Goal: Information Seeking & Learning: Find specific fact

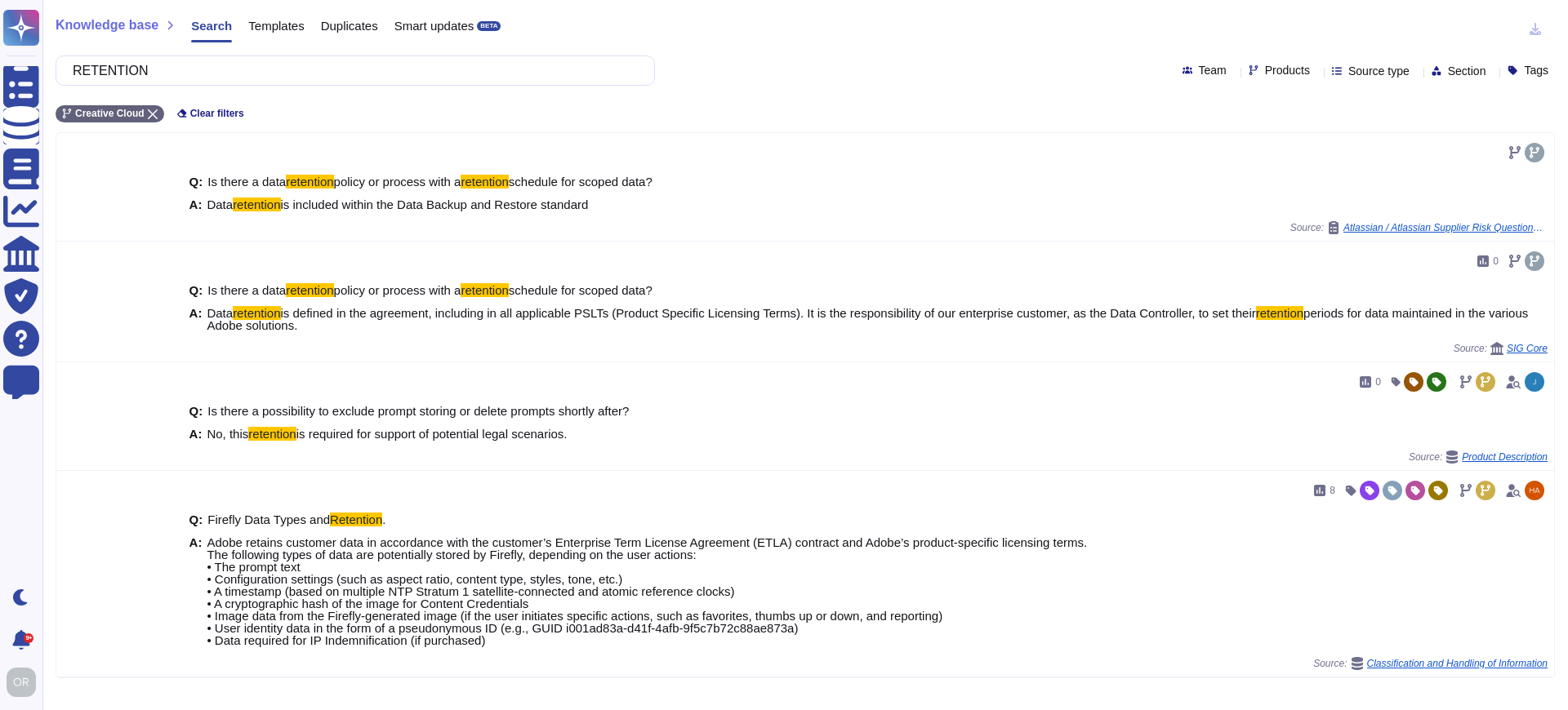
click at [33, 67] on div "Questionnaires Knowledge Base Documents Analytics CAIQ / SIG Trust Center Help …" at bounding box center [784, 355] width 1568 height 710
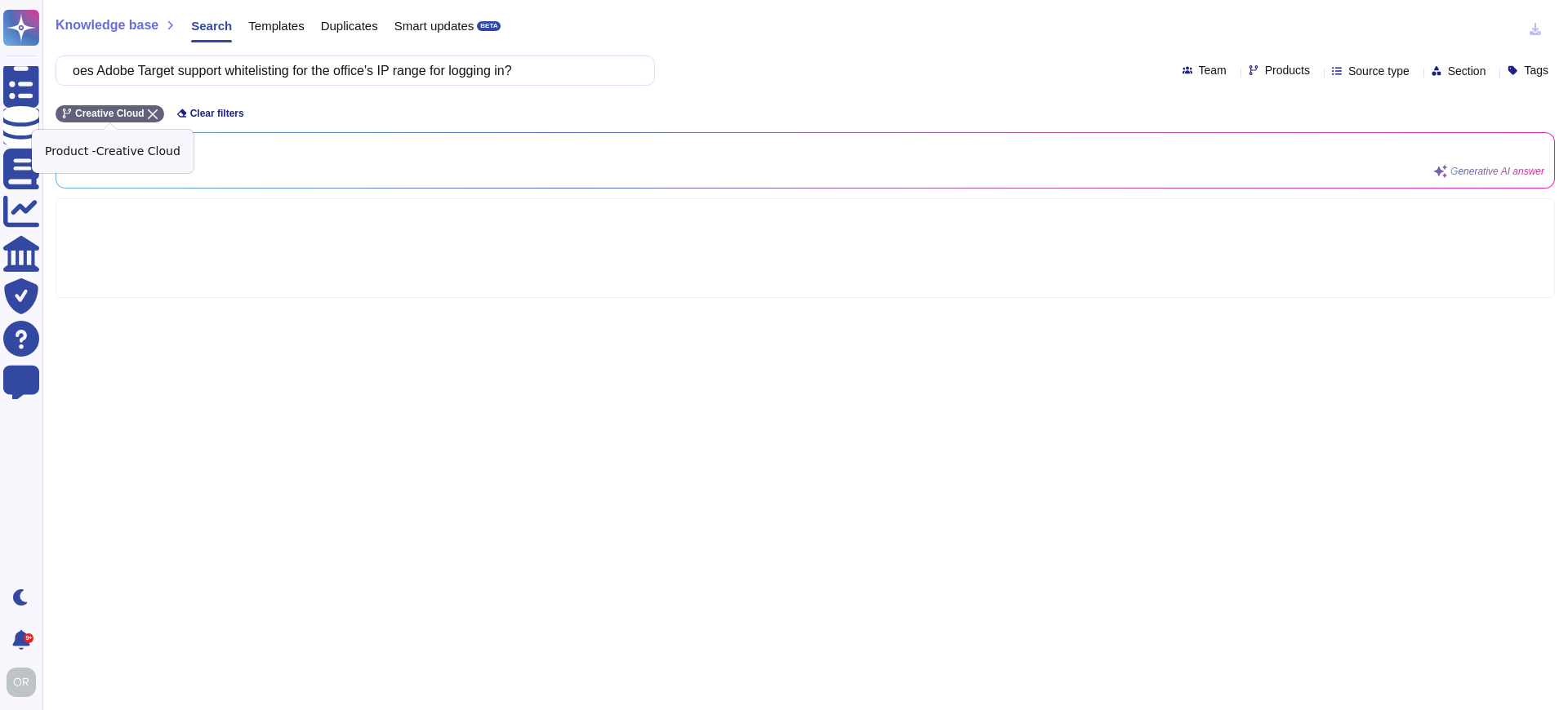
click at [156, 114] on icon at bounding box center [152, 114] width 9 height 9
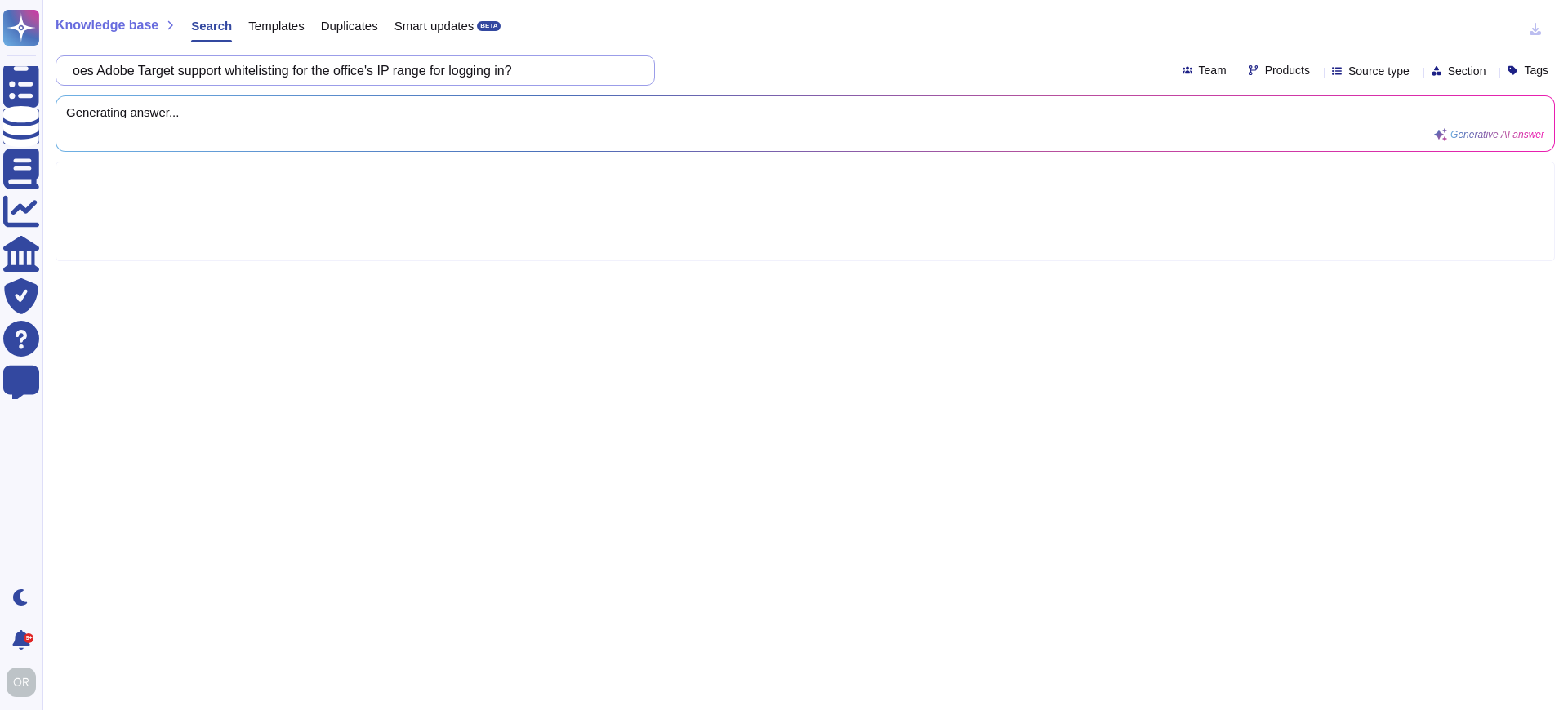
drag, startPoint x: 113, startPoint y: 71, endPoint x: 64, endPoint y: 71, distance: 49.0
click at [64, 71] on div "oes Adobe Target support whitelisting for the office's IP range for logging in?" at bounding box center [355, 70] width 599 height 30
click at [601, 71] on input "Adobe Target support whitelisting for the office's IP range for logging in?" at bounding box center [351, 70] width 573 height 28
type input "Adobe Target support whitelisting for the office's IP range for logging in?"
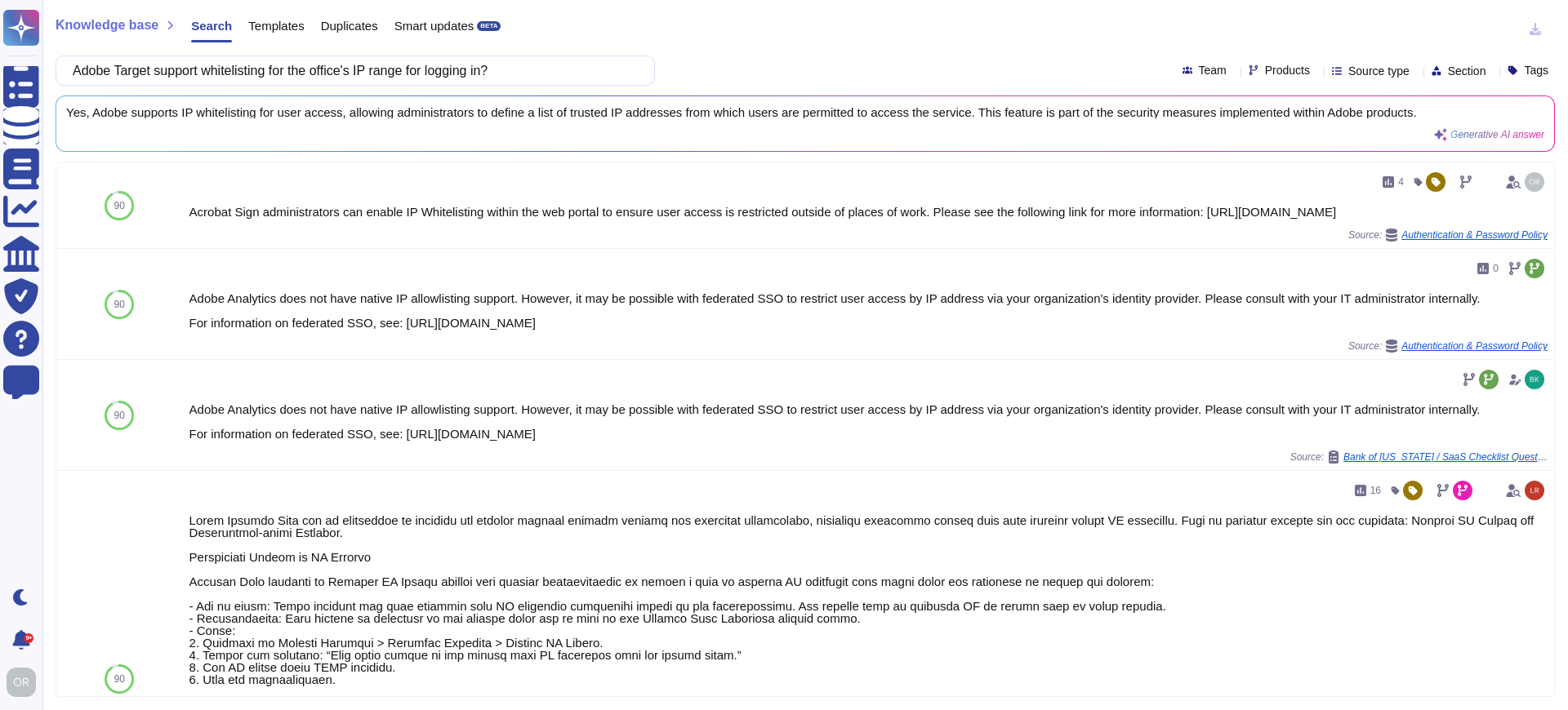
click at [1269, 68] on div "Products" at bounding box center [1282, 71] width 68 height 12
type input "targ"
click at [1273, 151] on span "Target" at bounding box center [1265, 153] width 34 height 15
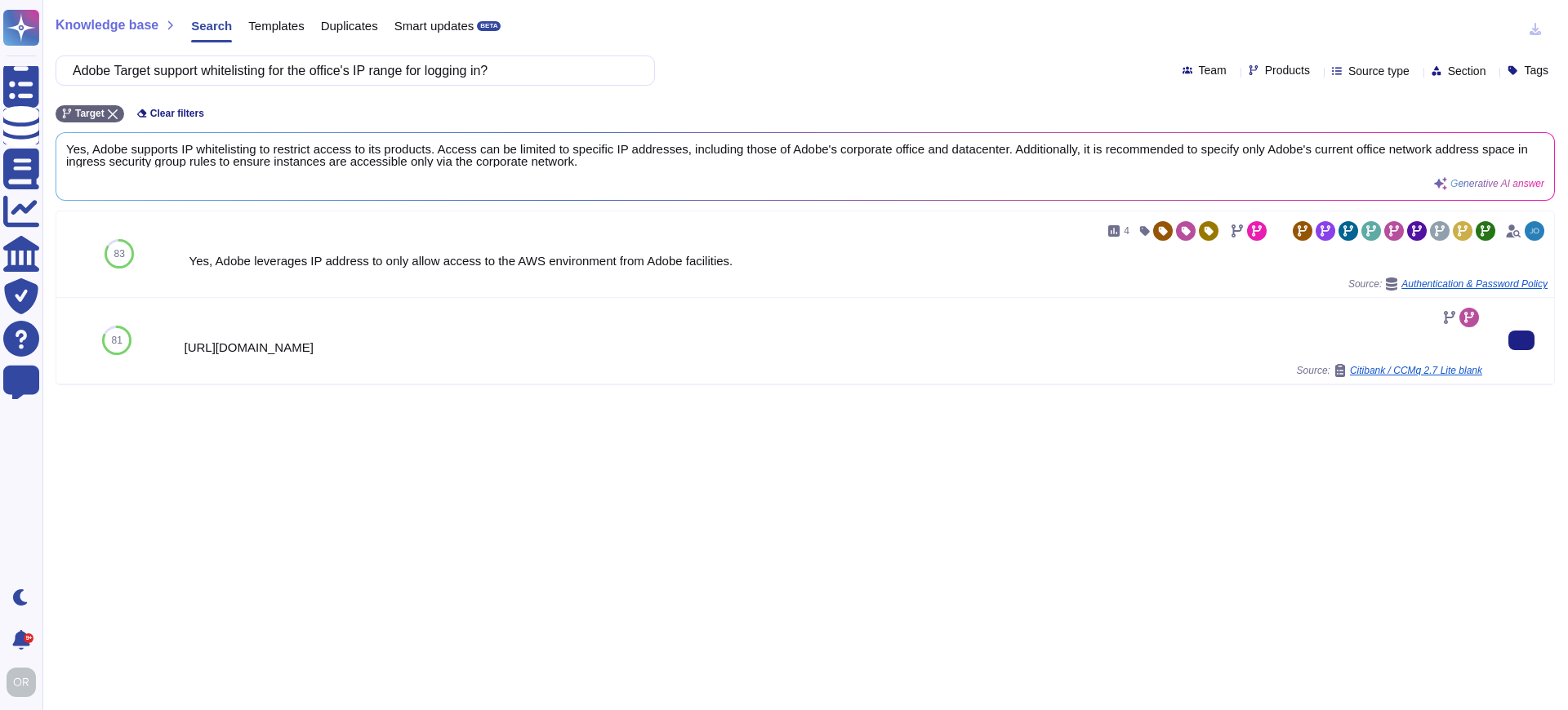
drag, startPoint x: 411, startPoint y: 347, endPoint x: 170, endPoint y: 343, distance: 241.0
click at [170, 343] on div "81 [URL][DOMAIN_NAME] Source: Citibank / CCMq 2.7 Lite blank" at bounding box center [804, 341] width 1497 height 87
click at [510, 339] on div "[URL][DOMAIN_NAME] Source: Citibank / CCMq 2.7 Lite blank" at bounding box center [833, 341] width 1298 height 72
drag, startPoint x: 403, startPoint y: 346, endPoint x: 180, endPoint y: 353, distance: 223.1
click at [180, 353] on div "[URL][DOMAIN_NAME] Source: Citibank / CCMq 2.7 Lite blank" at bounding box center [833, 341] width 1311 height 86
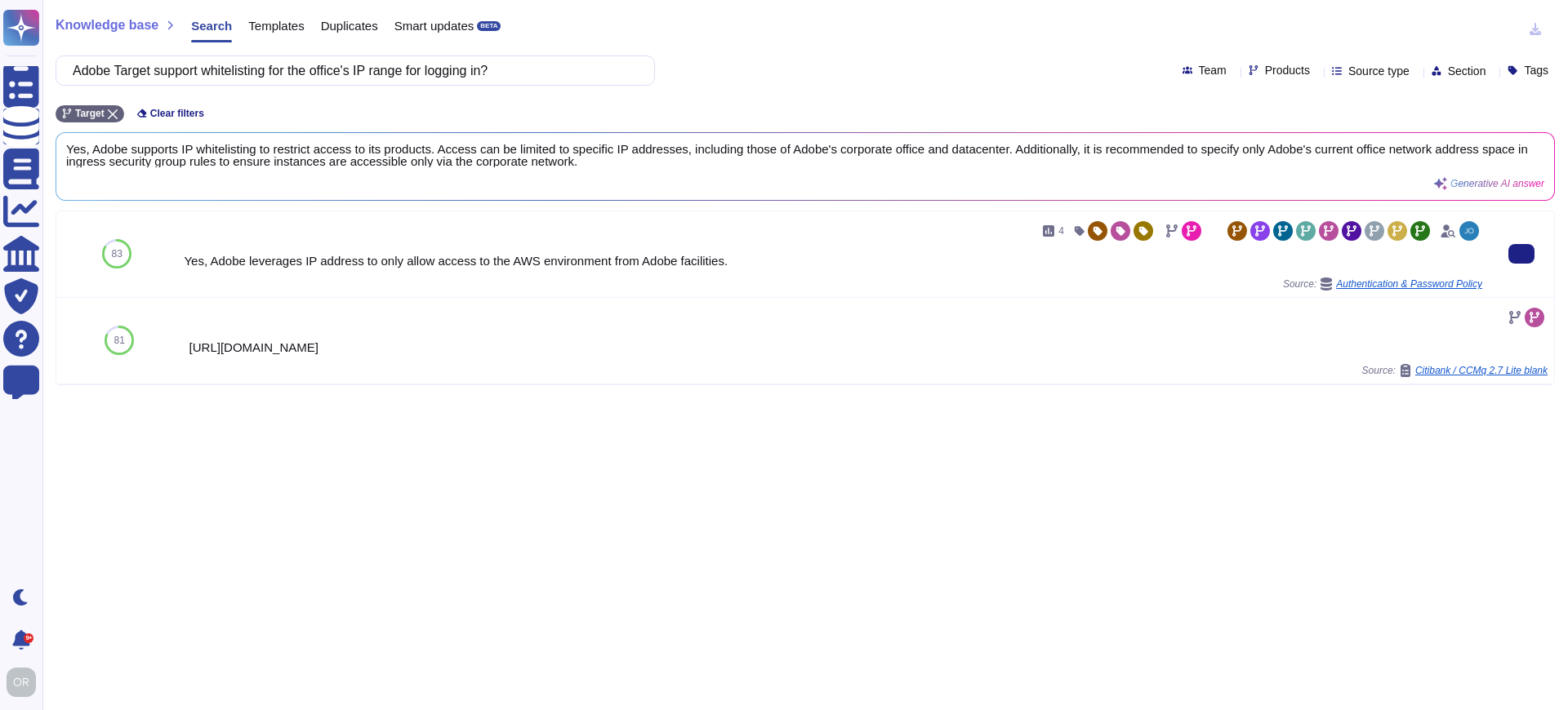
click at [632, 257] on div "Yes, Adobe leverages IP address to only allow access to the AWS environment fro…" at bounding box center [833, 261] width 1298 height 12
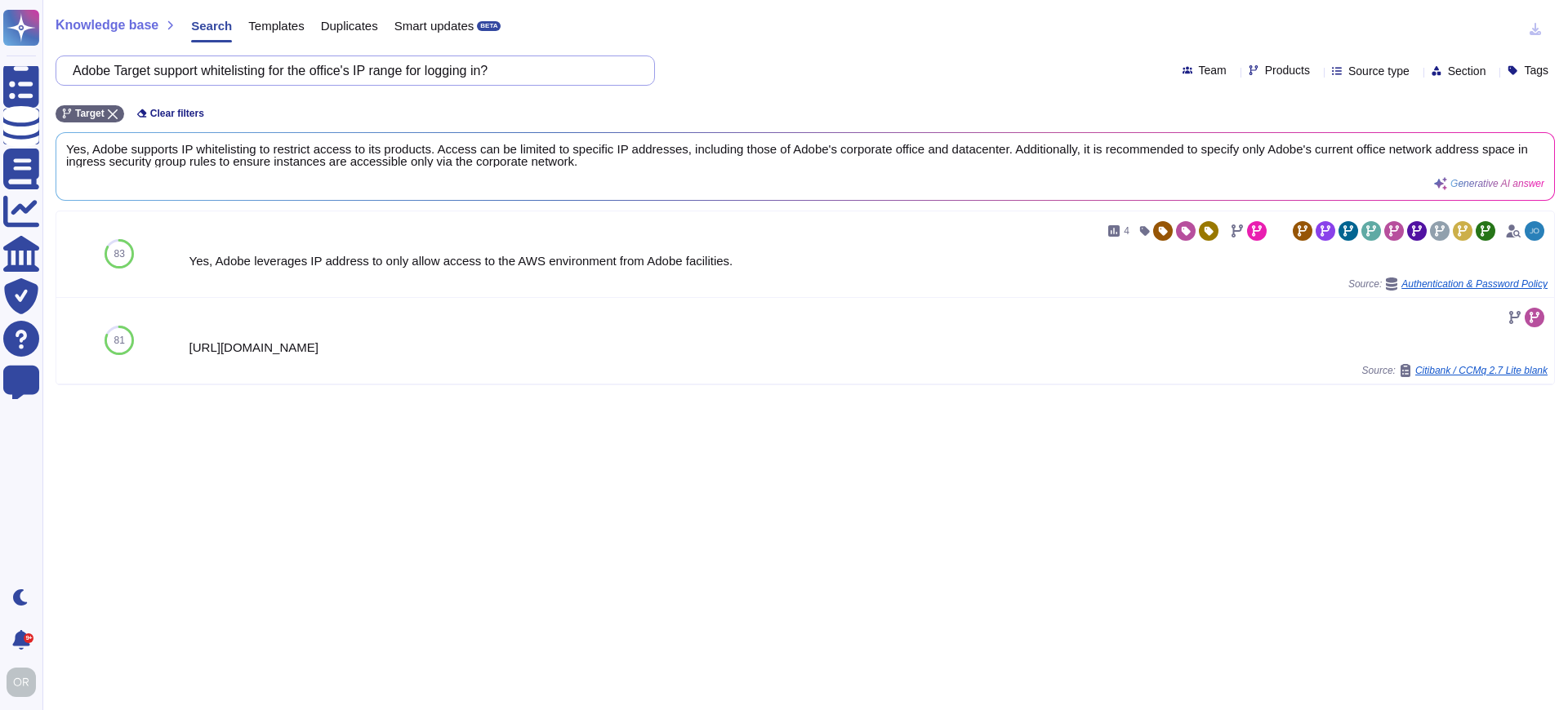
drag, startPoint x: 550, startPoint y: 71, endPoint x: 78, endPoint y: 75, distance: 472.0
click at [78, 75] on div "Adobe Target support whitelisting for the office's IP range for logging in?" at bounding box center [355, 70] width 599 height 30
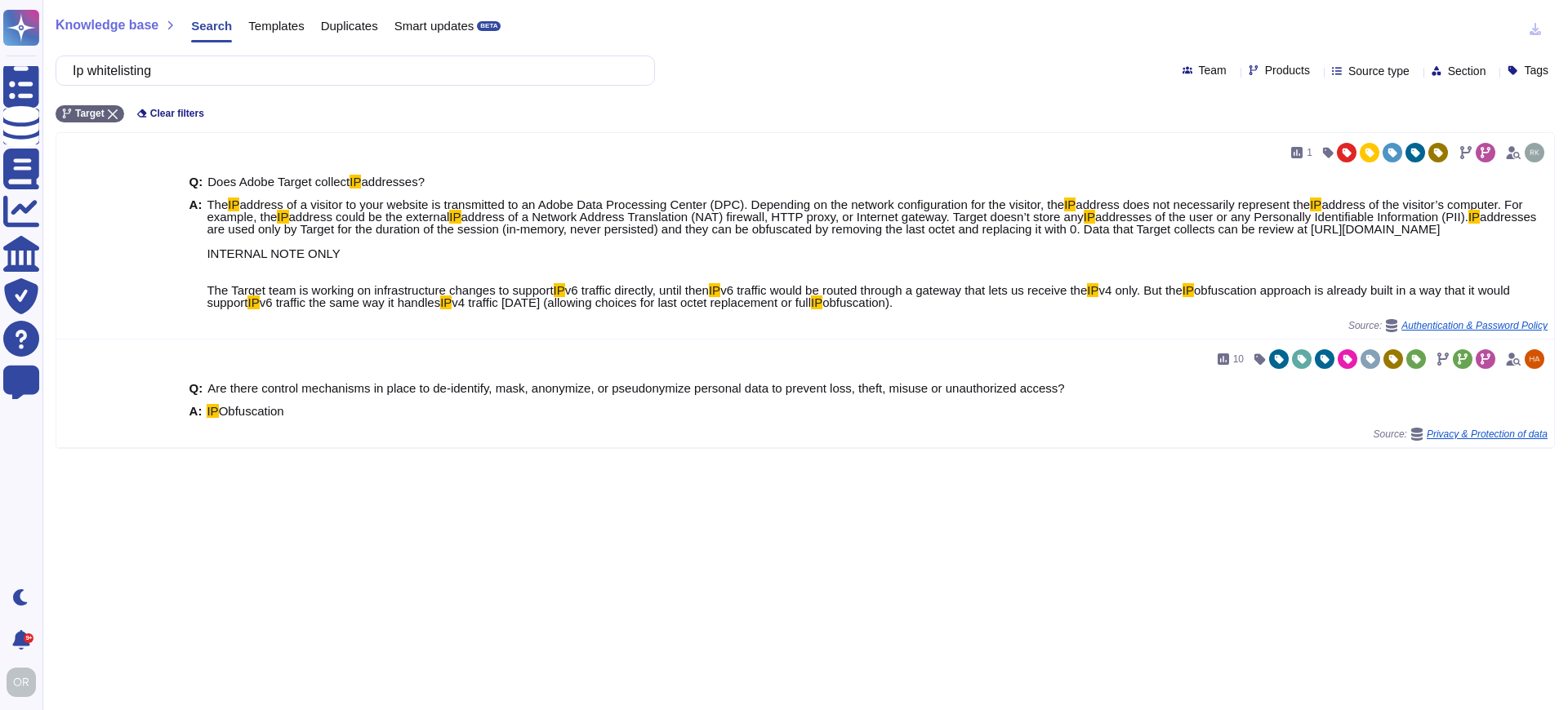
type input "Ip whitelisting"
click at [1265, 72] on span "Products" at bounding box center [1287, 70] width 45 height 11
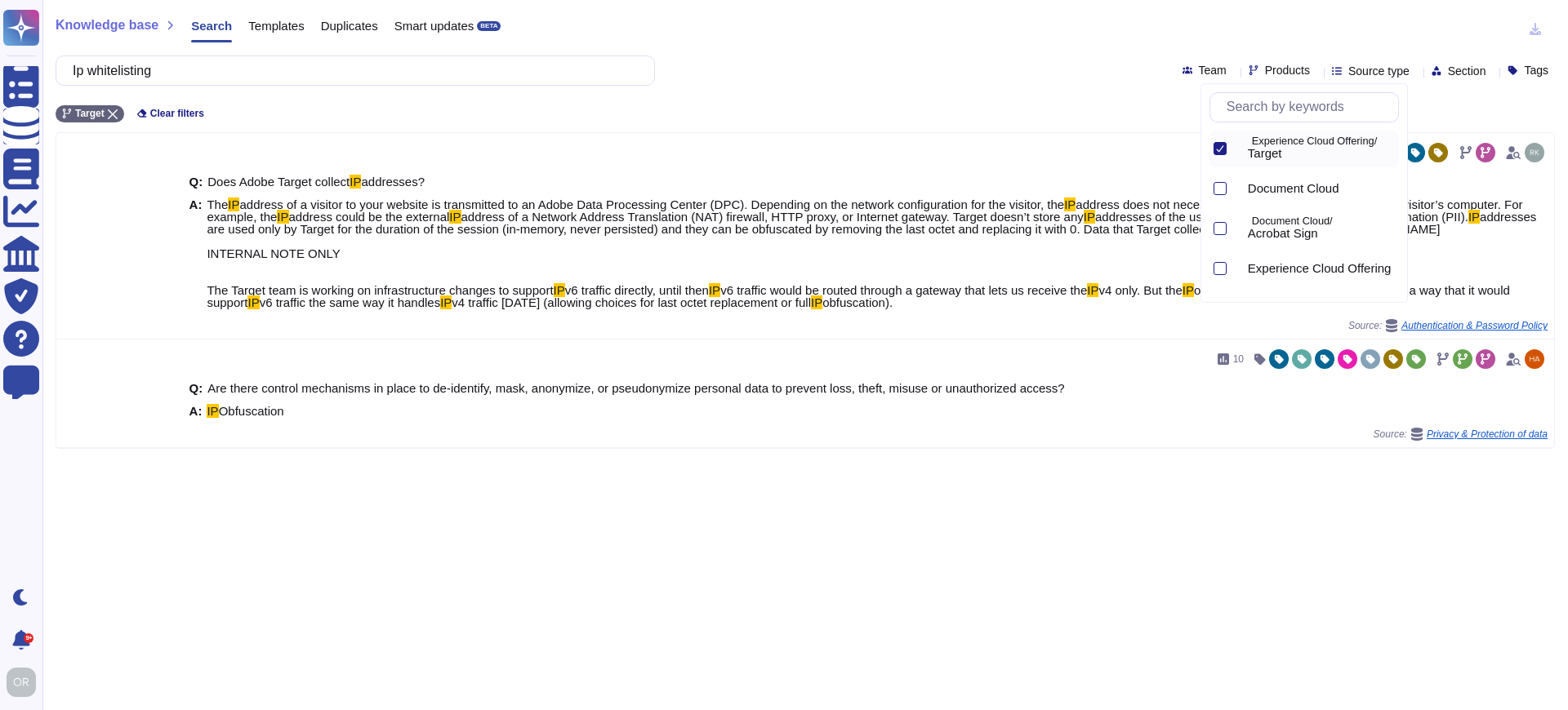
click at [1277, 103] on input "text" at bounding box center [1308, 107] width 180 height 28
type input "experience"
click at [1297, 190] on span "Experience Cloud Offering" at bounding box center [1319, 188] width 144 height 15
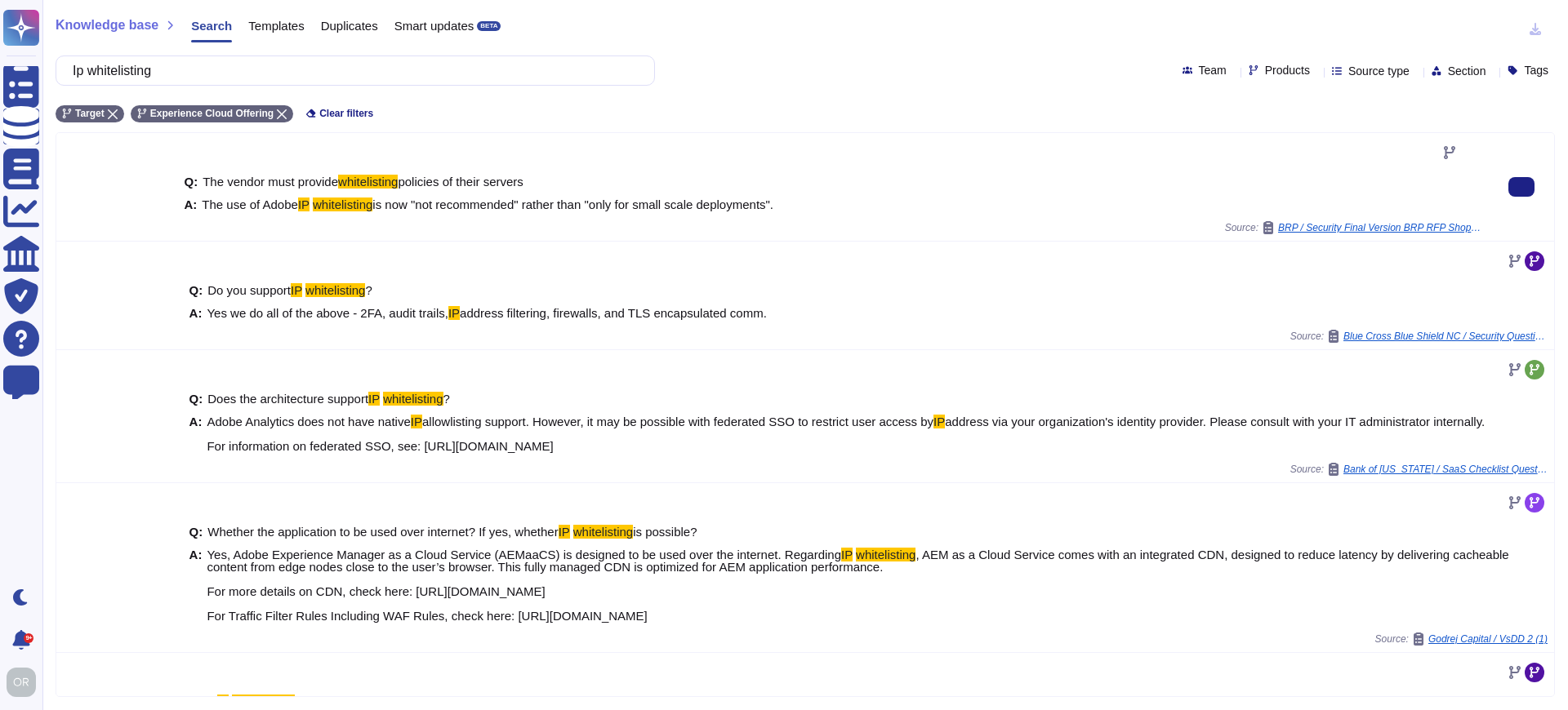
click at [465, 211] on span "is now "not recommended" rather than "only for small scale deployments"." at bounding box center [573, 204] width 401 height 14
click at [774, 214] on div "Q: The vendor must provide whitelisting policies of their servers A: The use of…" at bounding box center [833, 193] width 1298 height 55
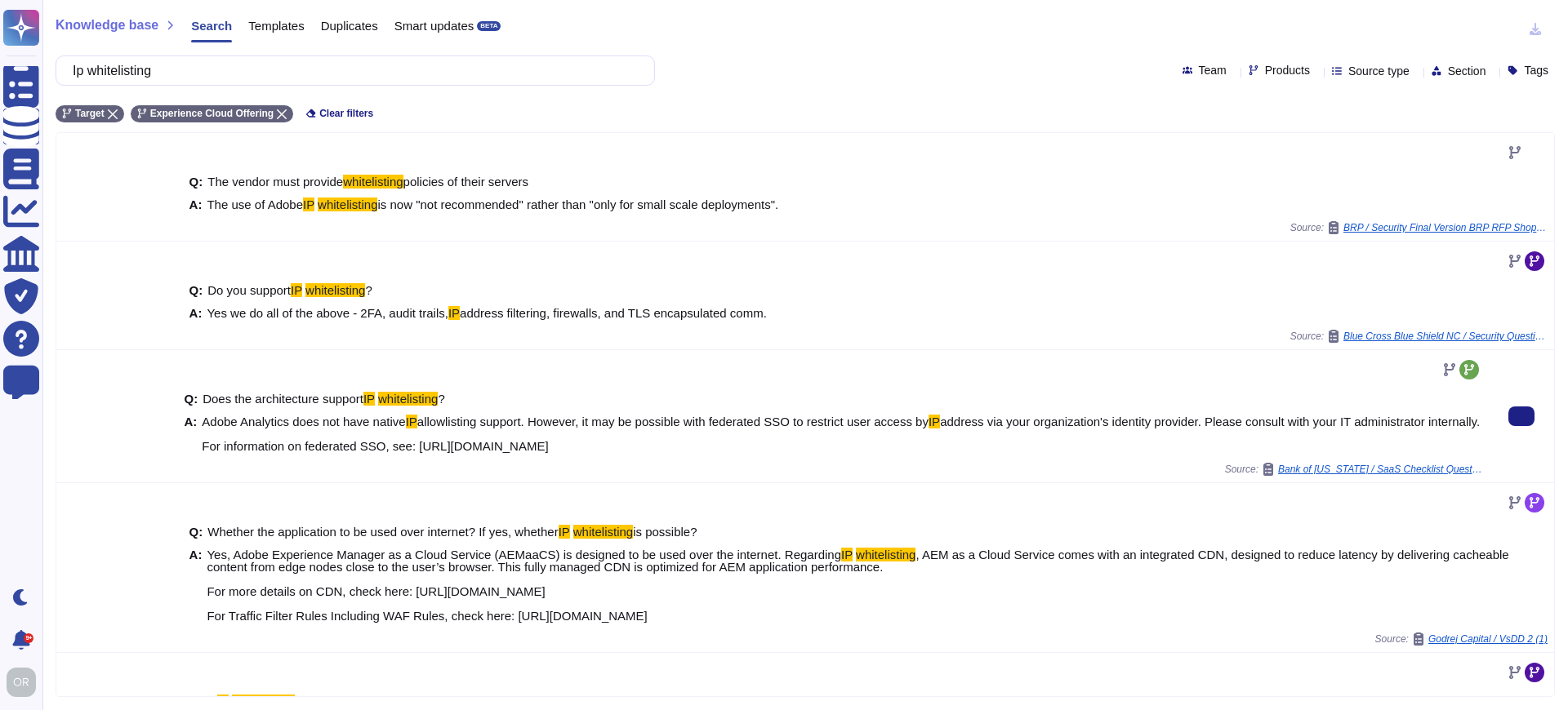
drag, startPoint x: 728, startPoint y: 455, endPoint x: 421, endPoint y: 457, distance: 307.0
click at [421, 452] on span "Adobe Analytics does not have native IP allowlisting support. However, it may b…" at bounding box center [840, 434] width 1278 height 37
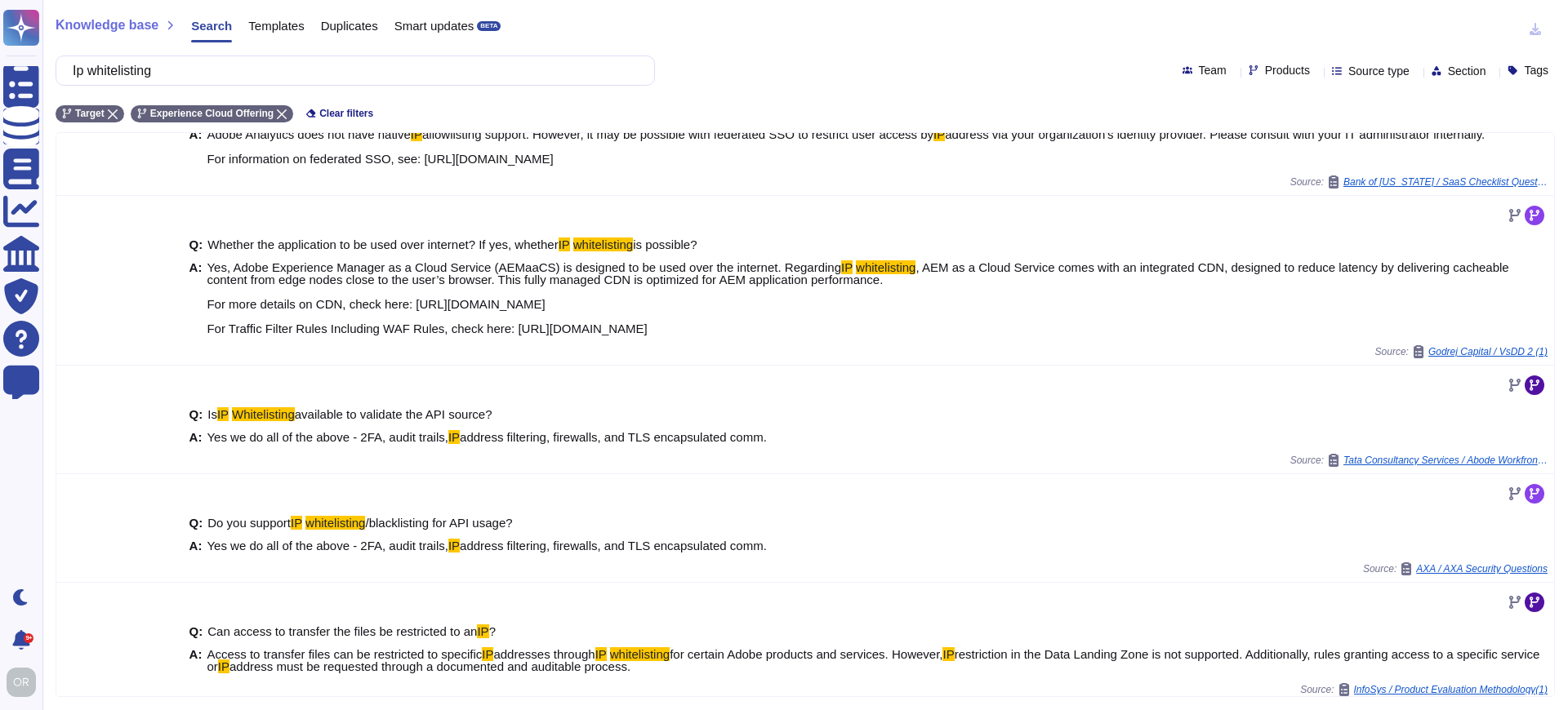
scroll to position [297, 0]
